Goal: Find specific page/section: Find specific page/section

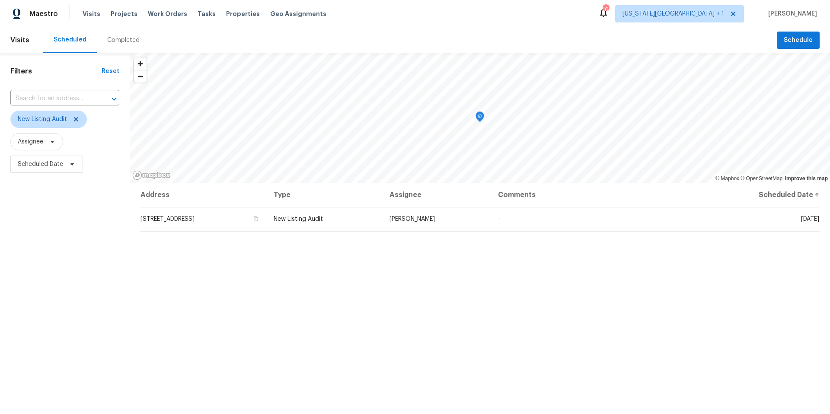
click at [198, 10] on div "Tasks" at bounding box center [207, 14] width 18 height 9
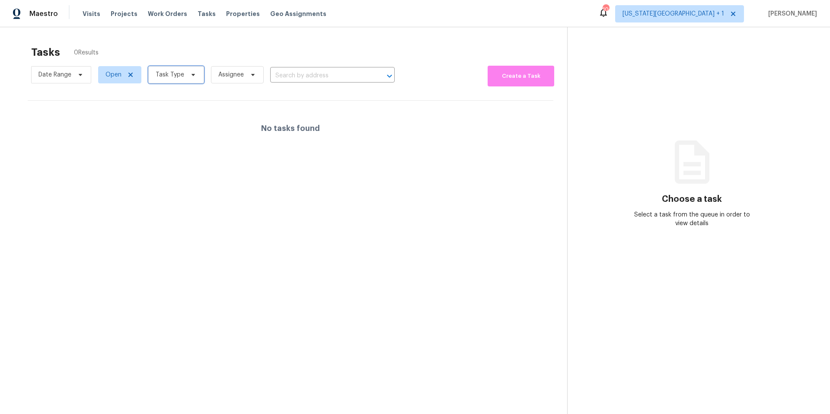
click at [169, 72] on span "Task Type" at bounding box center [170, 74] width 29 height 9
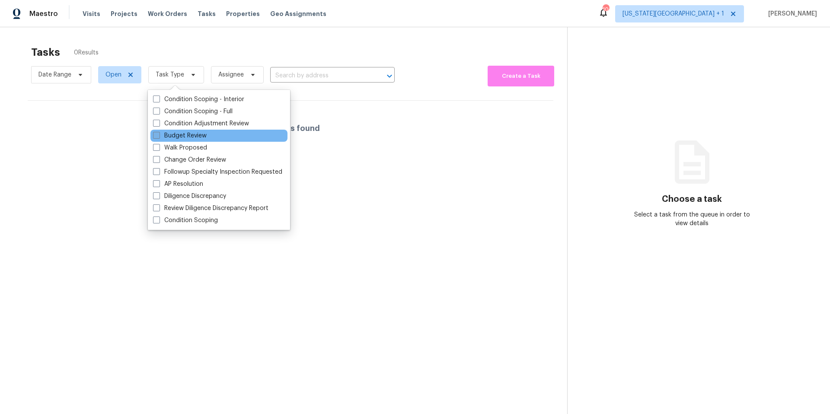
click at [168, 135] on label "Budget Review" at bounding box center [180, 135] width 54 height 9
click at [159, 135] on input "Budget Review" at bounding box center [156, 134] width 6 height 6
checkbox input "true"
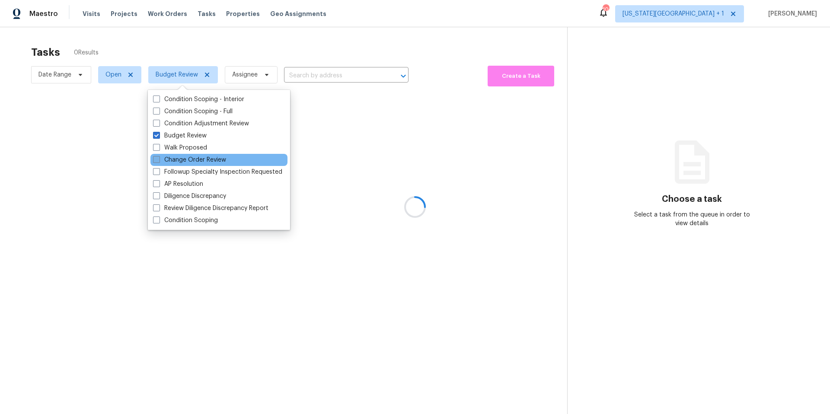
click at [166, 163] on label "Change Order Review" at bounding box center [189, 160] width 73 height 9
click at [159, 161] on input "Change Order Review" at bounding box center [156, 159] width 6 height 6
checkbox input "true"
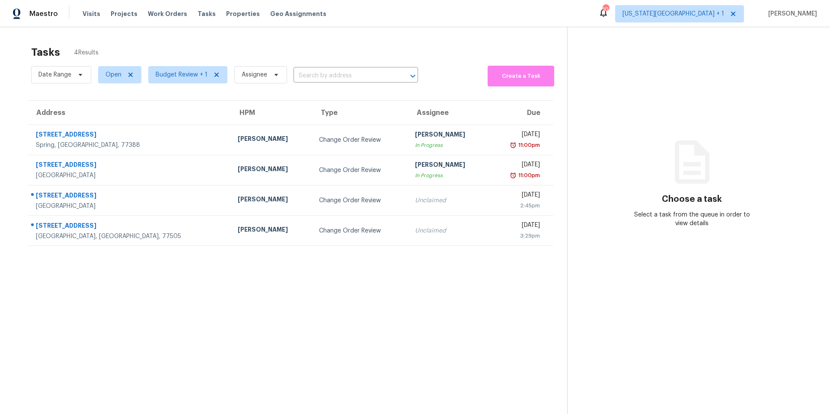
click at [211, 387] on section "Tasks 4 Results Date Range Open Budget Review + 1 Assignee ​ Create a Task Addr…" at bounding box center [290, 241] width 553 height 400
